Goal: Task Accomplishment & Management: Use online tool/utility

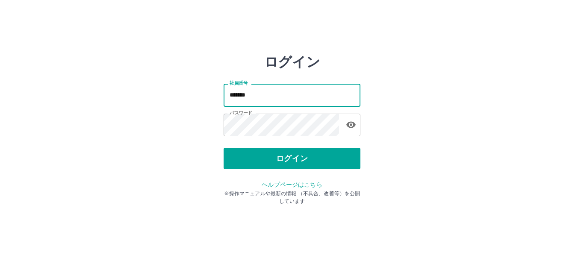
click at [303, 154] on button "ログイン" at bounding box center [291, 158] width 137 height 21
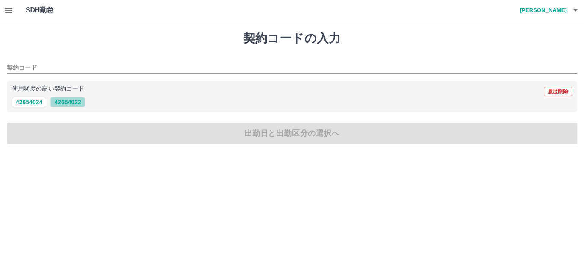
click at [79, 103] on button "42654022" at bounding box center [67, 102] width 34 height 10
type input "********"
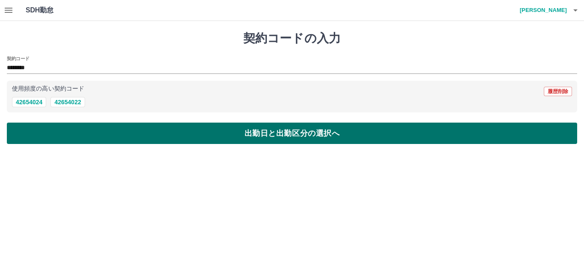
click at [223, 134] on button "出勤日と出勤区分の選択へ" at bounding box center [292, 133] width 570 height 21
